Goal: Transaction & Acquisition: Purchase product/service

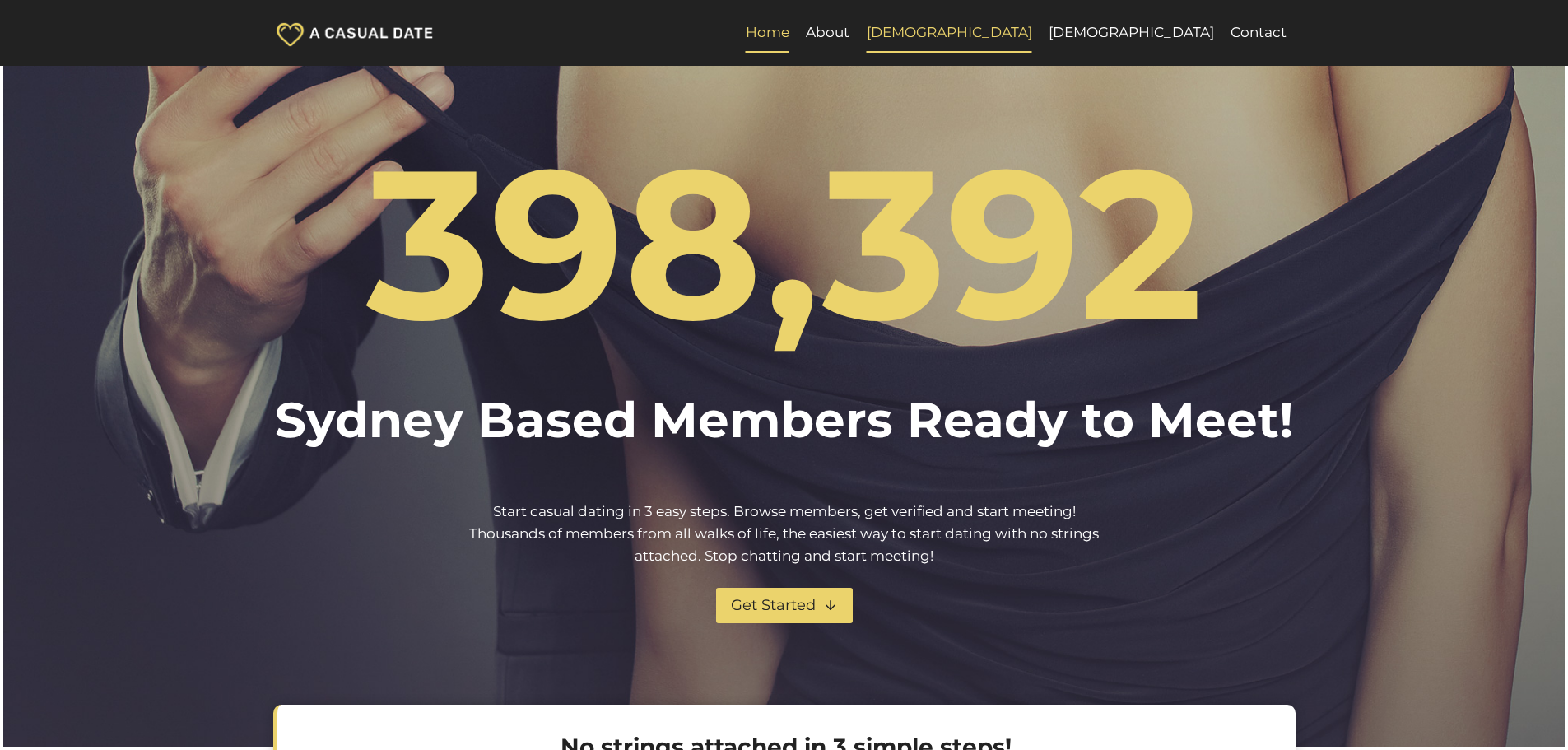
click at [1039, 30] on link "[DEMOGRAPHIC_DATA]" at bounding box center [948, 32] width 182 height 39
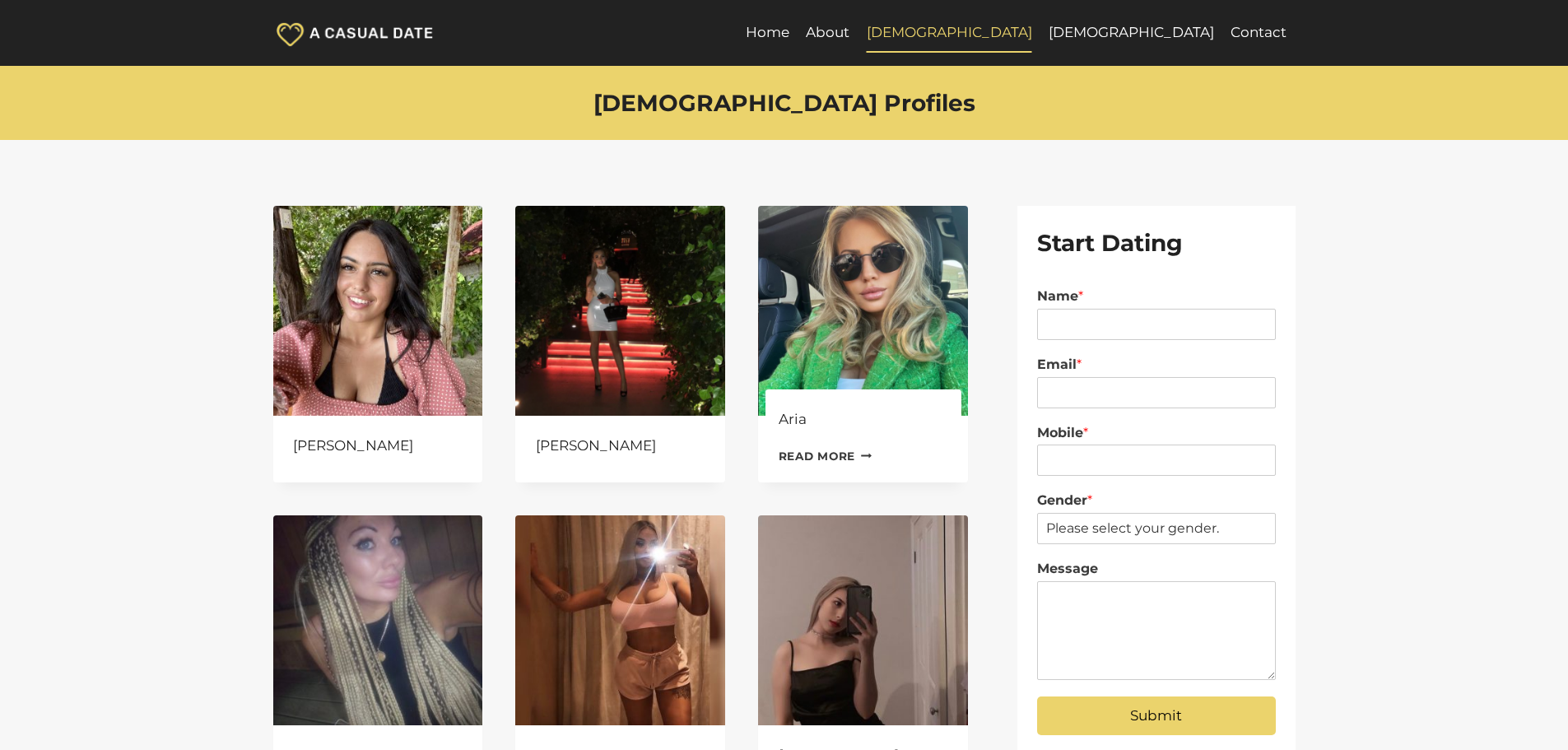
click at [888, 297] on img at bounding box center [863, 310] width 210 height 210
